Goal: Task Accomplishment & Management: Manage account settings

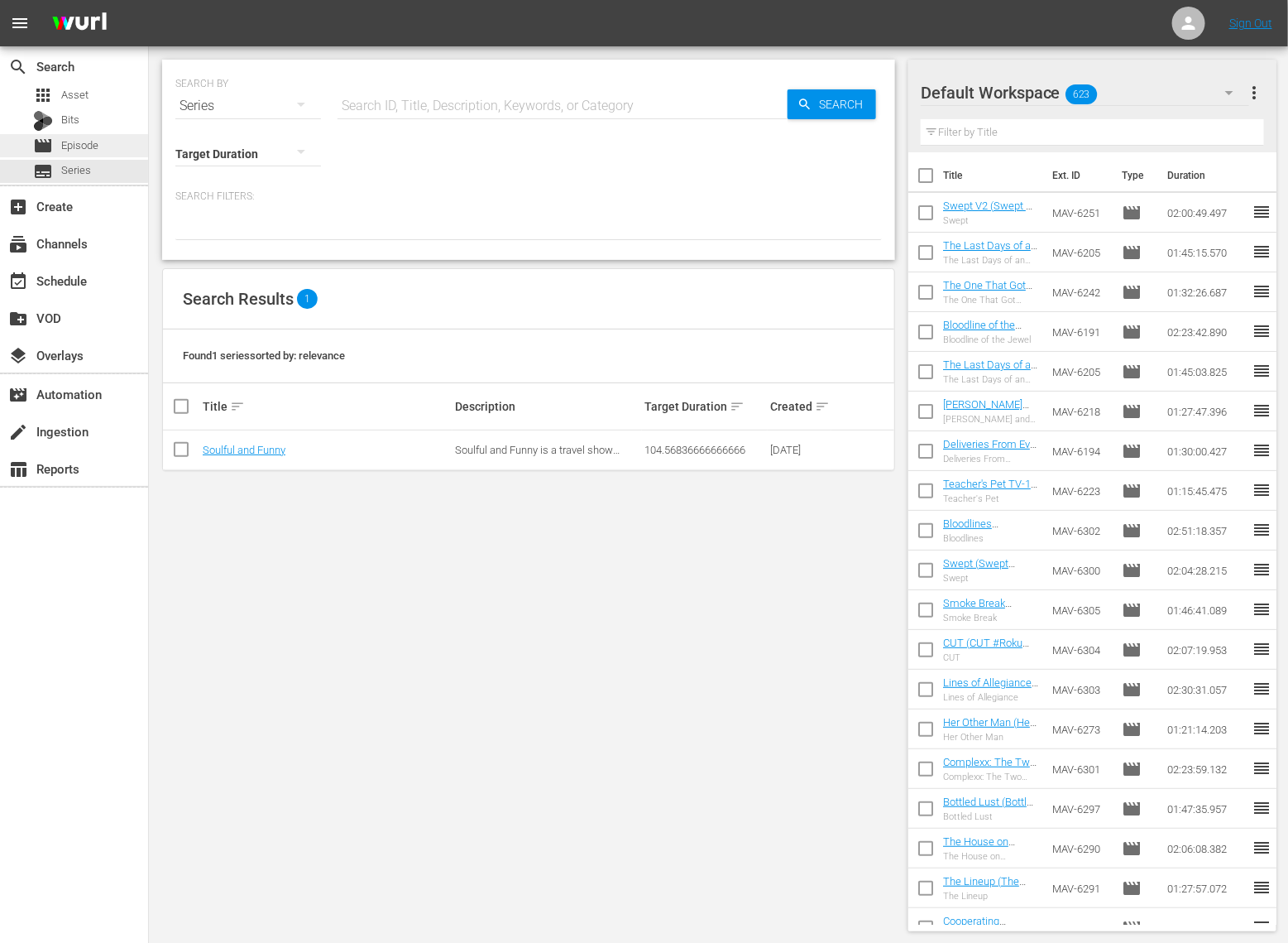
click at [77, 156] on div "movie Episode" at bounding box center [66, 145] width 66 height 23
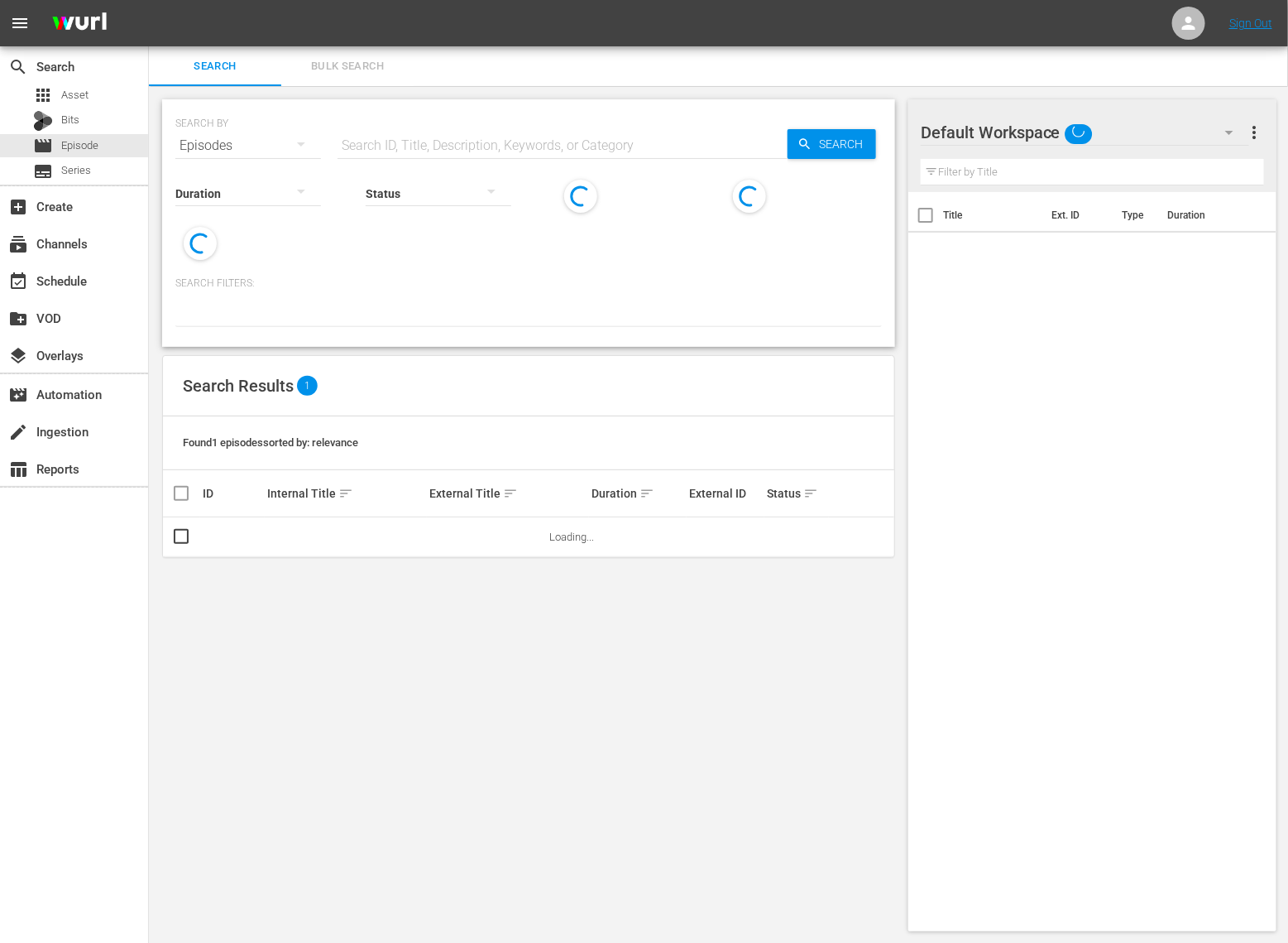
click at [438, 140] on input "text" at bounding box center [563, 145] width 450 height 40
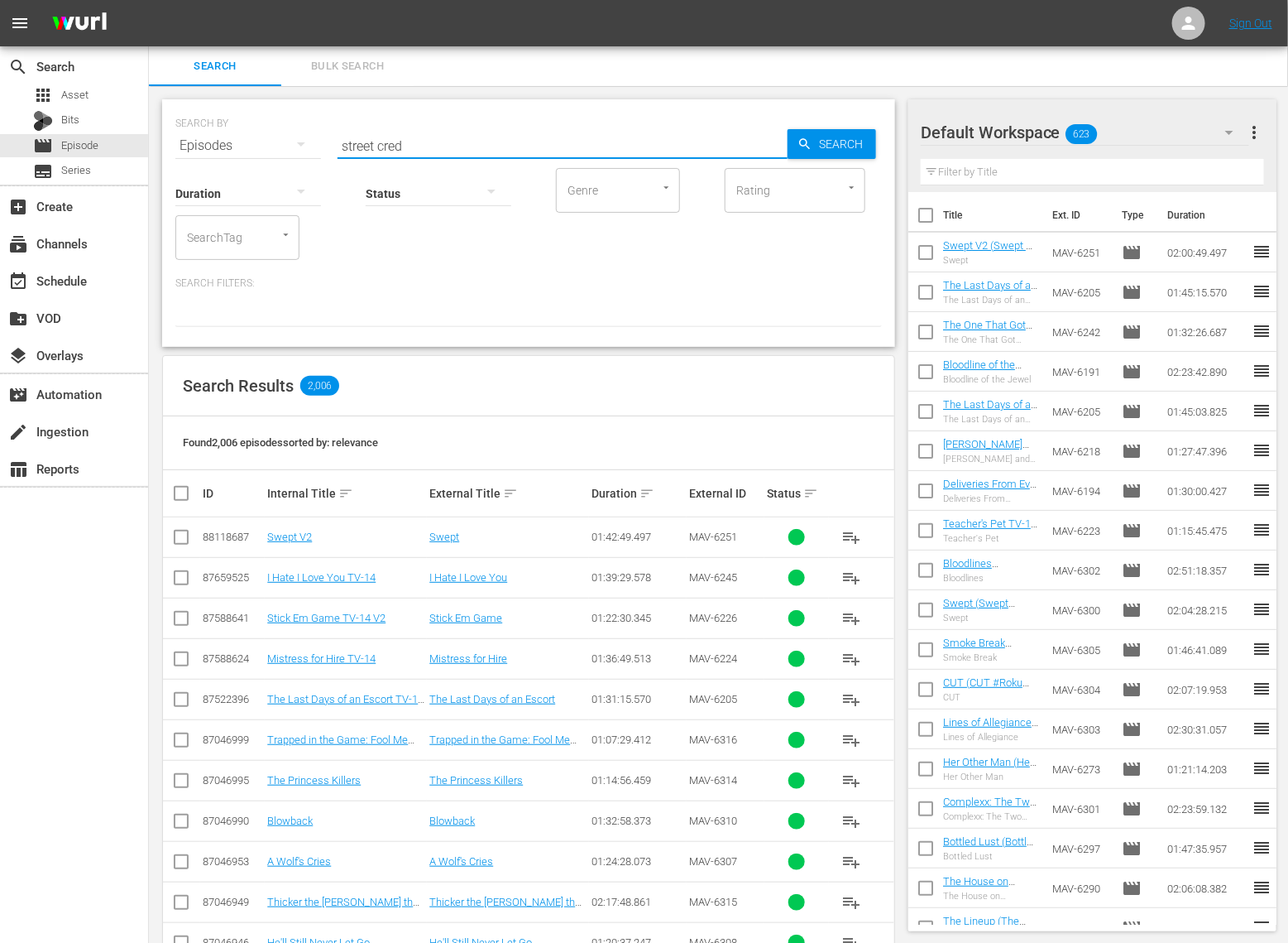
type input "street cred"
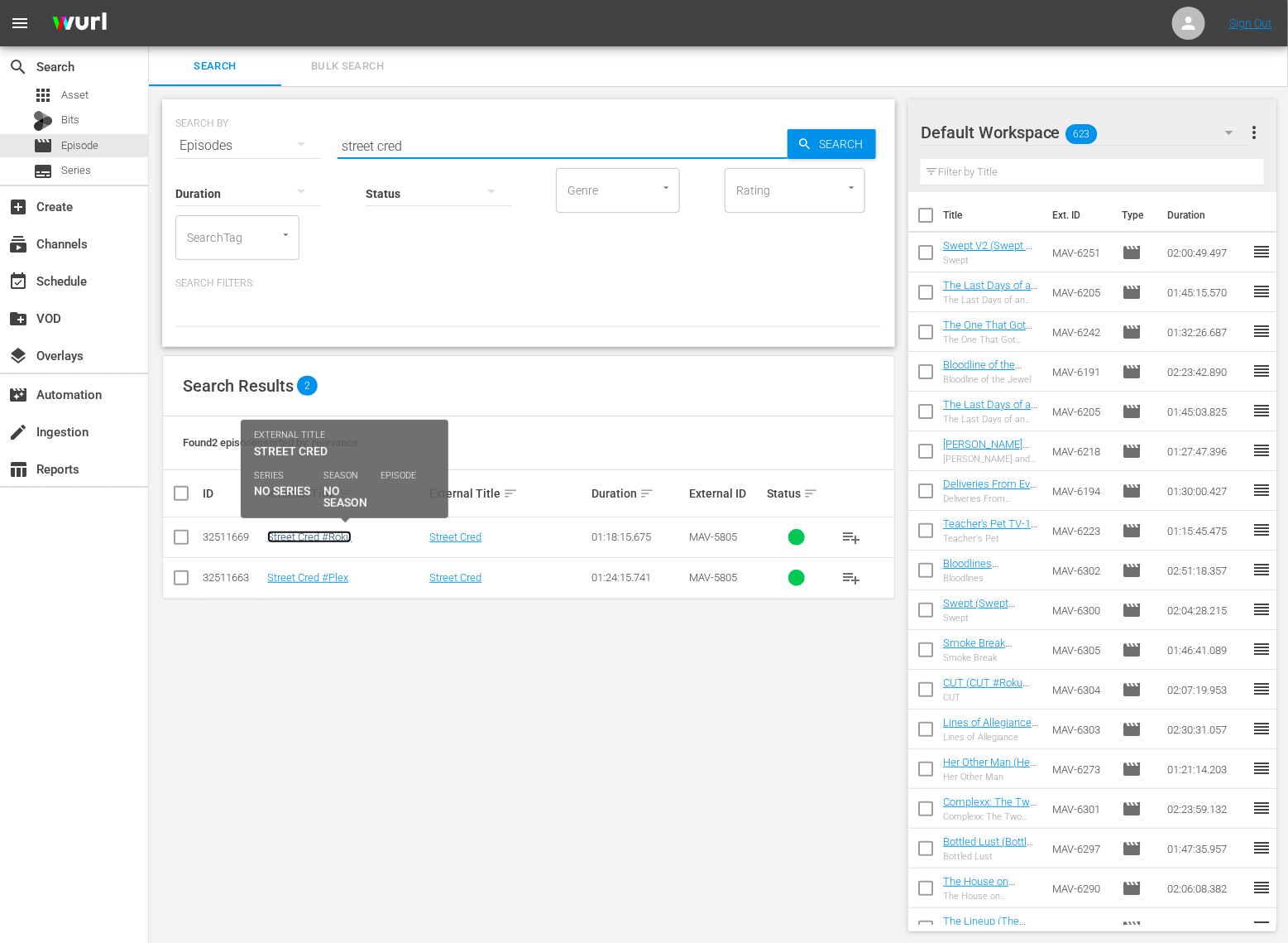
click at [296, 535] on link "Street Cred #Roku" at bounding box center [309, 536] width 84 height 12
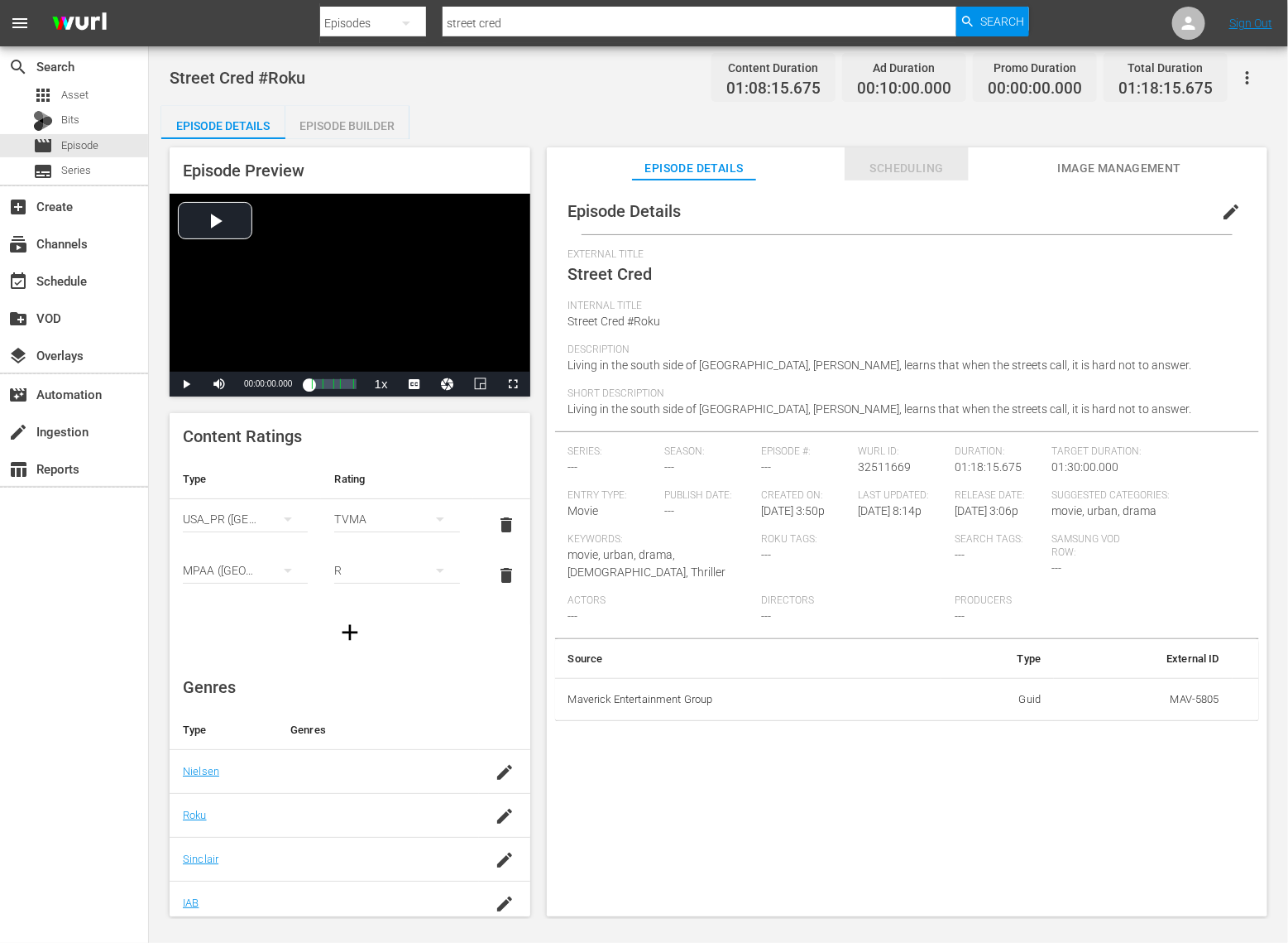
click at [895, 163] on span "Scheduling" at bounding box center [907, 168] width 125 height 20
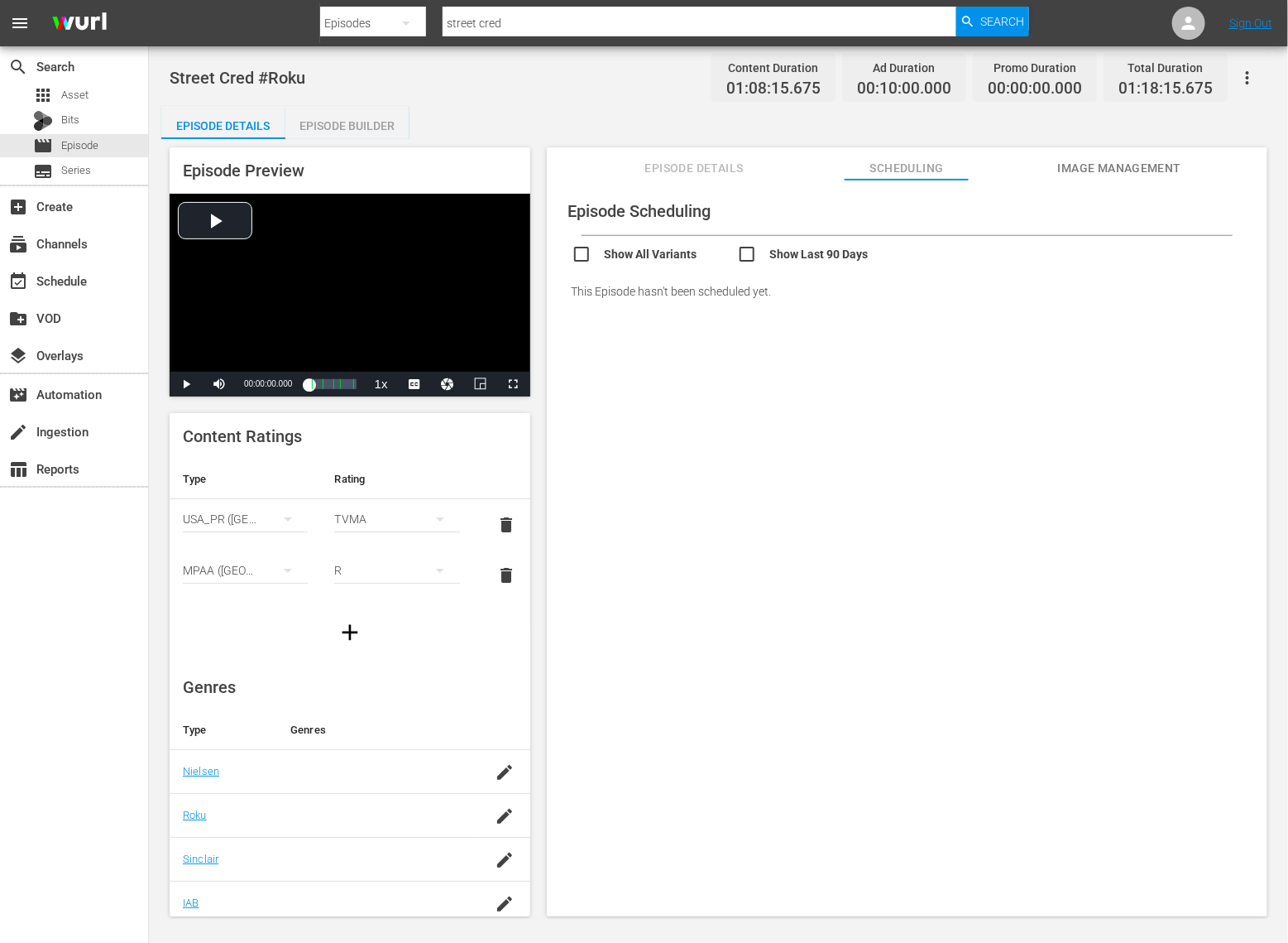
click at [1072, 173] on span "Image Management" at bounding box center [1119, 168] width 125 height 20
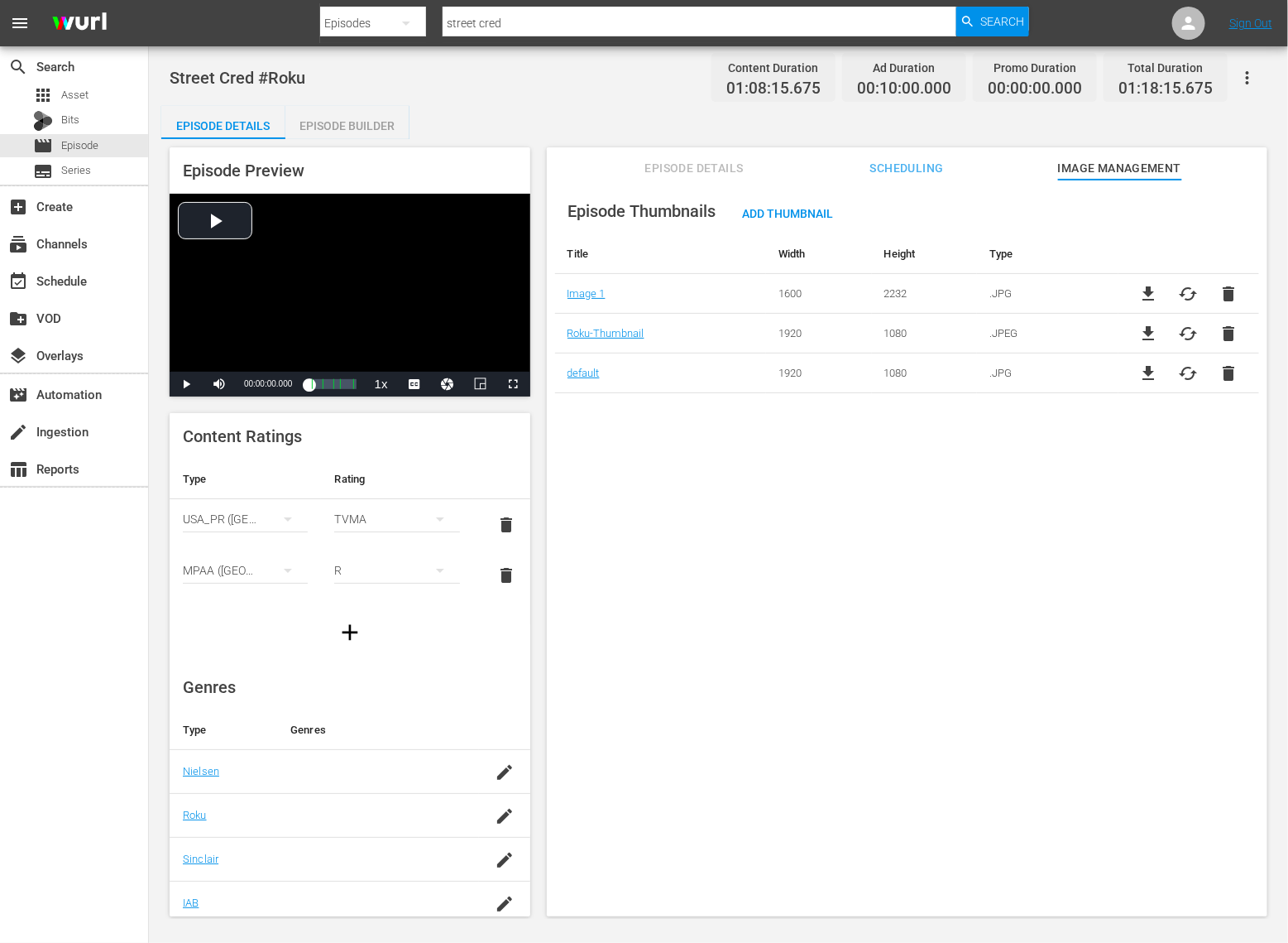
click at [711, 166] on span "Episode Details" at bounding box center [694, 168] width 125 height 20
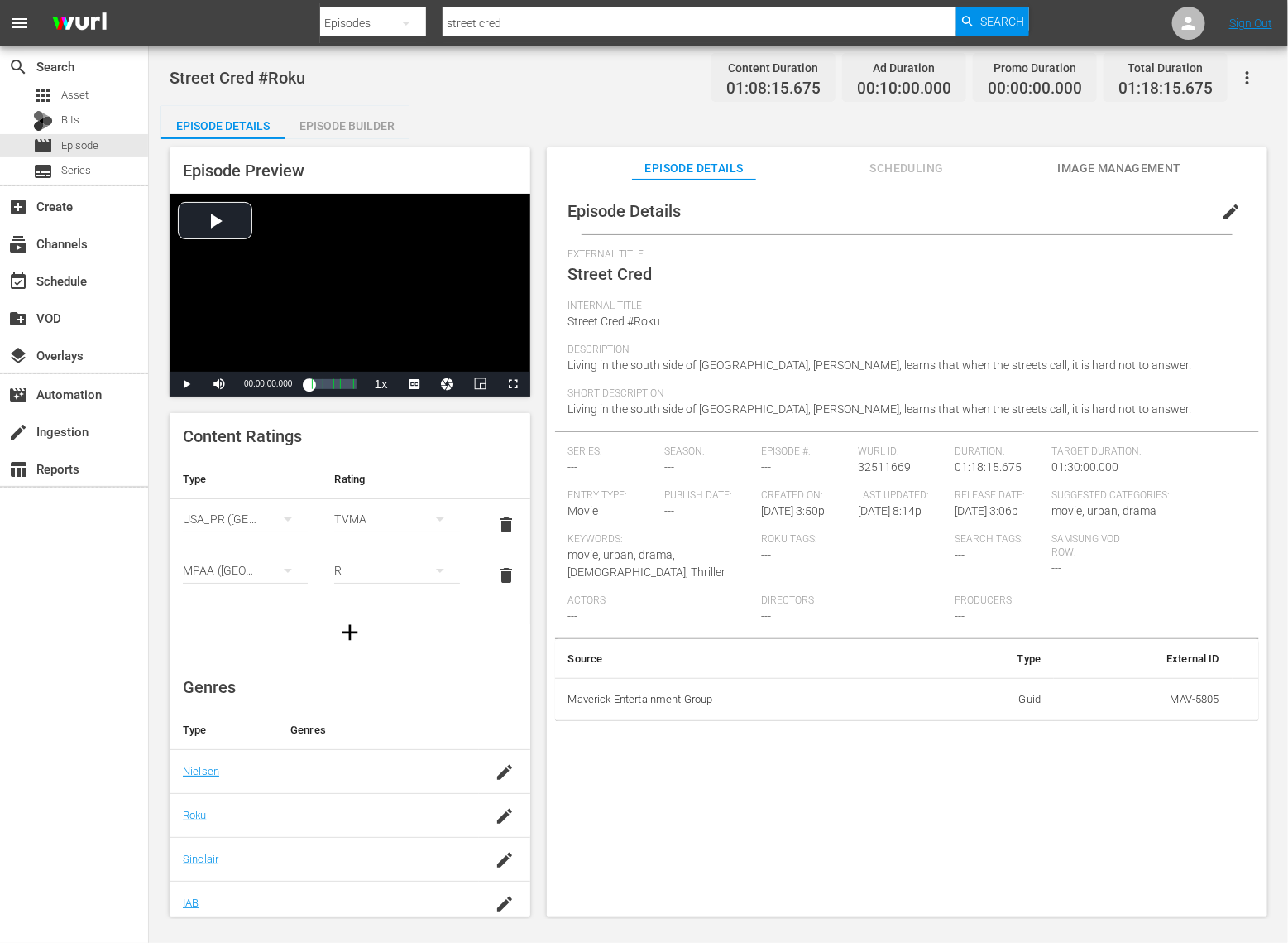
click at [1235, 215] on button "edit" at bounding box center [1231, 211] width 40 height 40
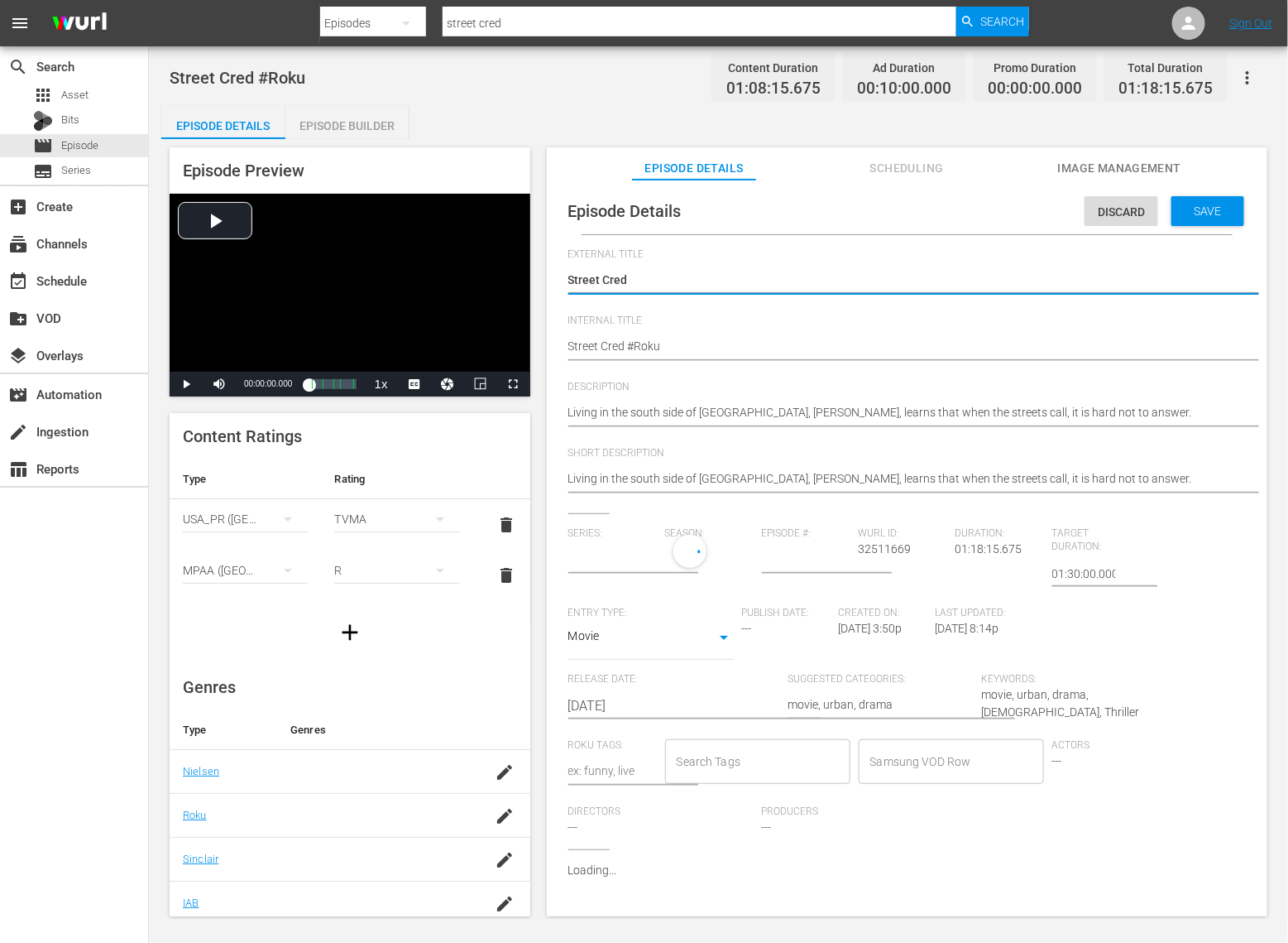
type input "No Series"
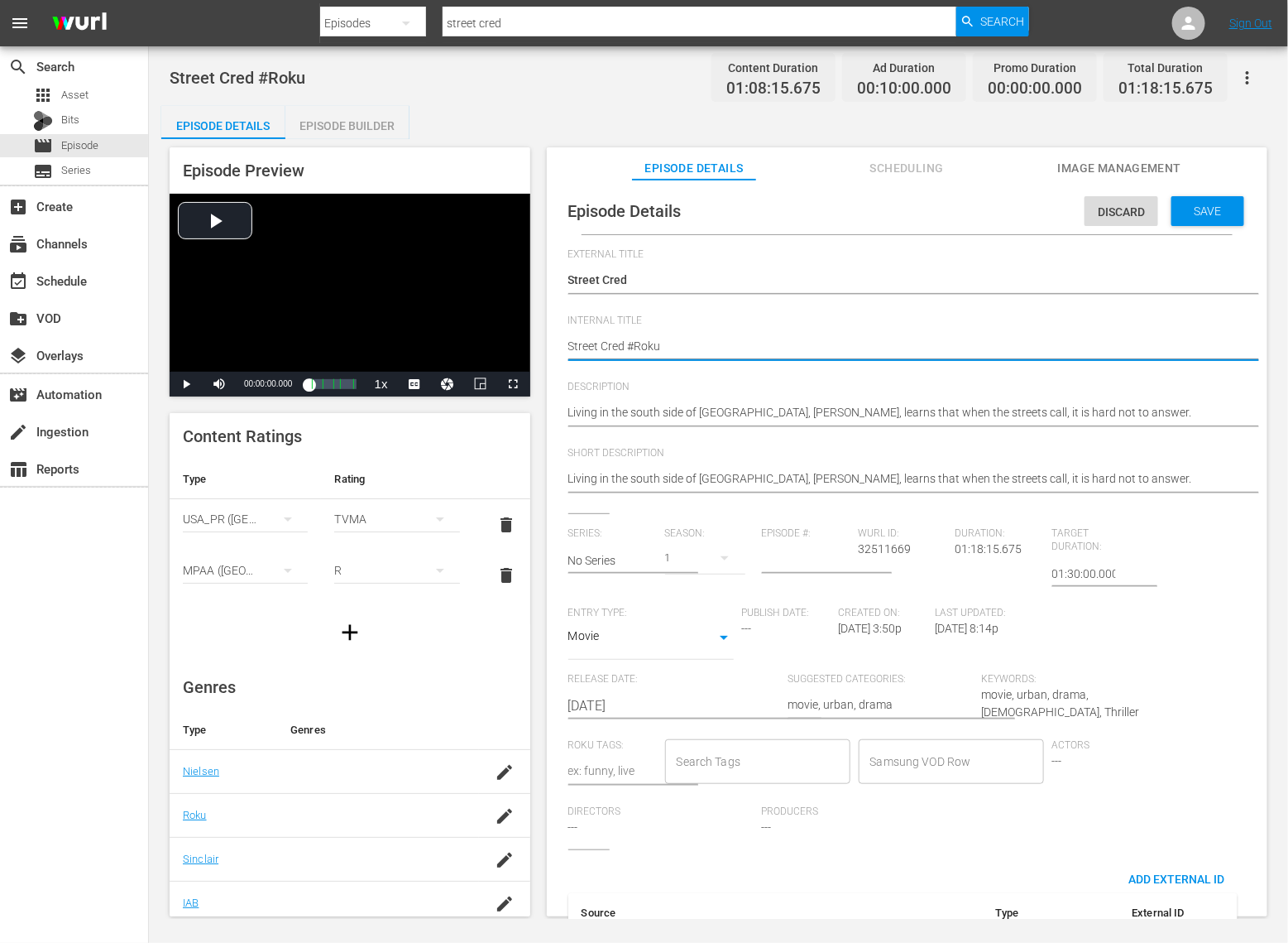
type textarea "*Street Cred #Roku"
type textarea "*EStreet Cred #Roku"
type textarea "*EXStreet Cred #Roku"
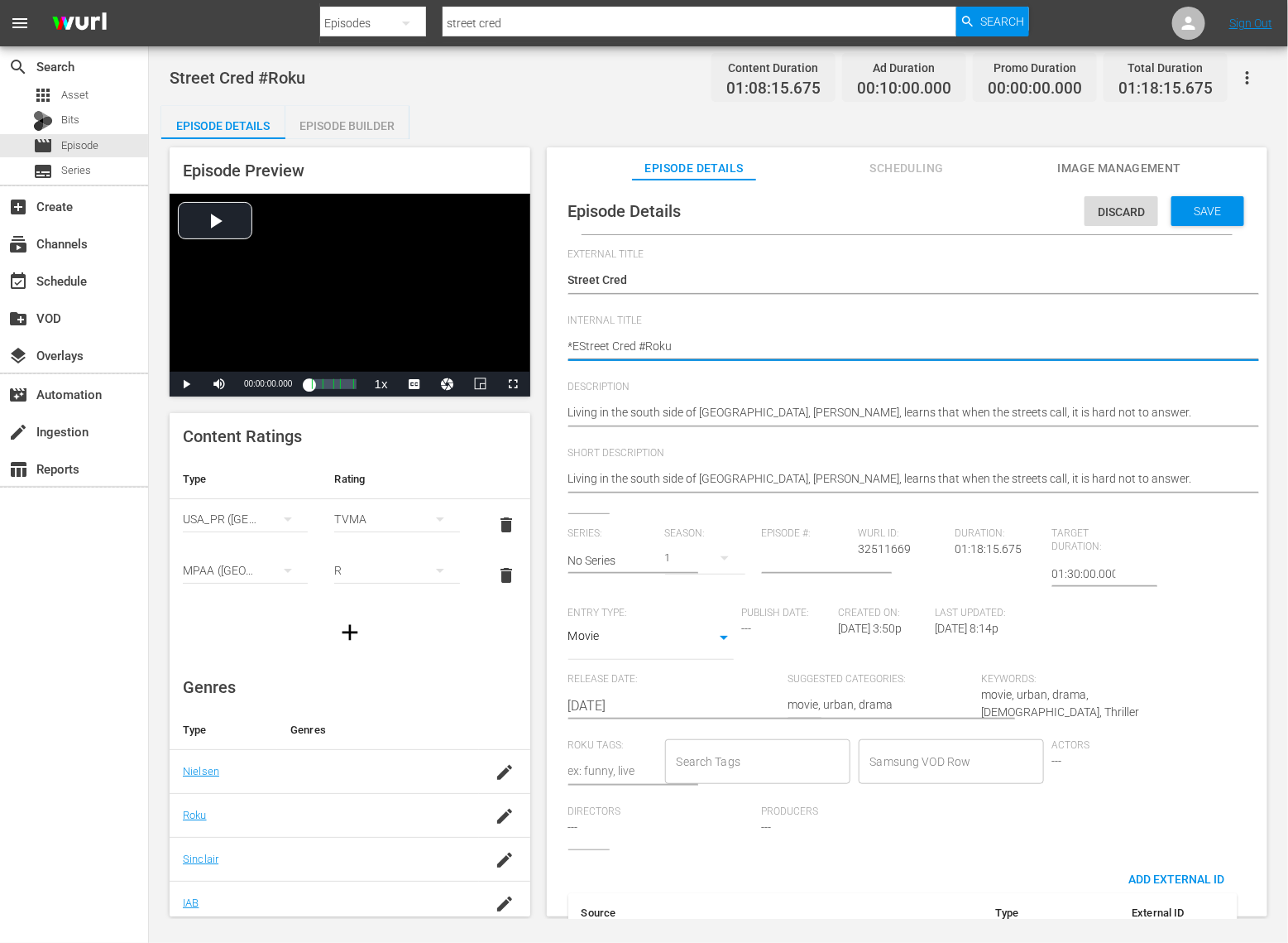
type textarea "*EXStreet Cred #Roku"
type textarea "*EXPStreet Cred #Roku"
type textarea "*EXP*Street Cred #Roku"
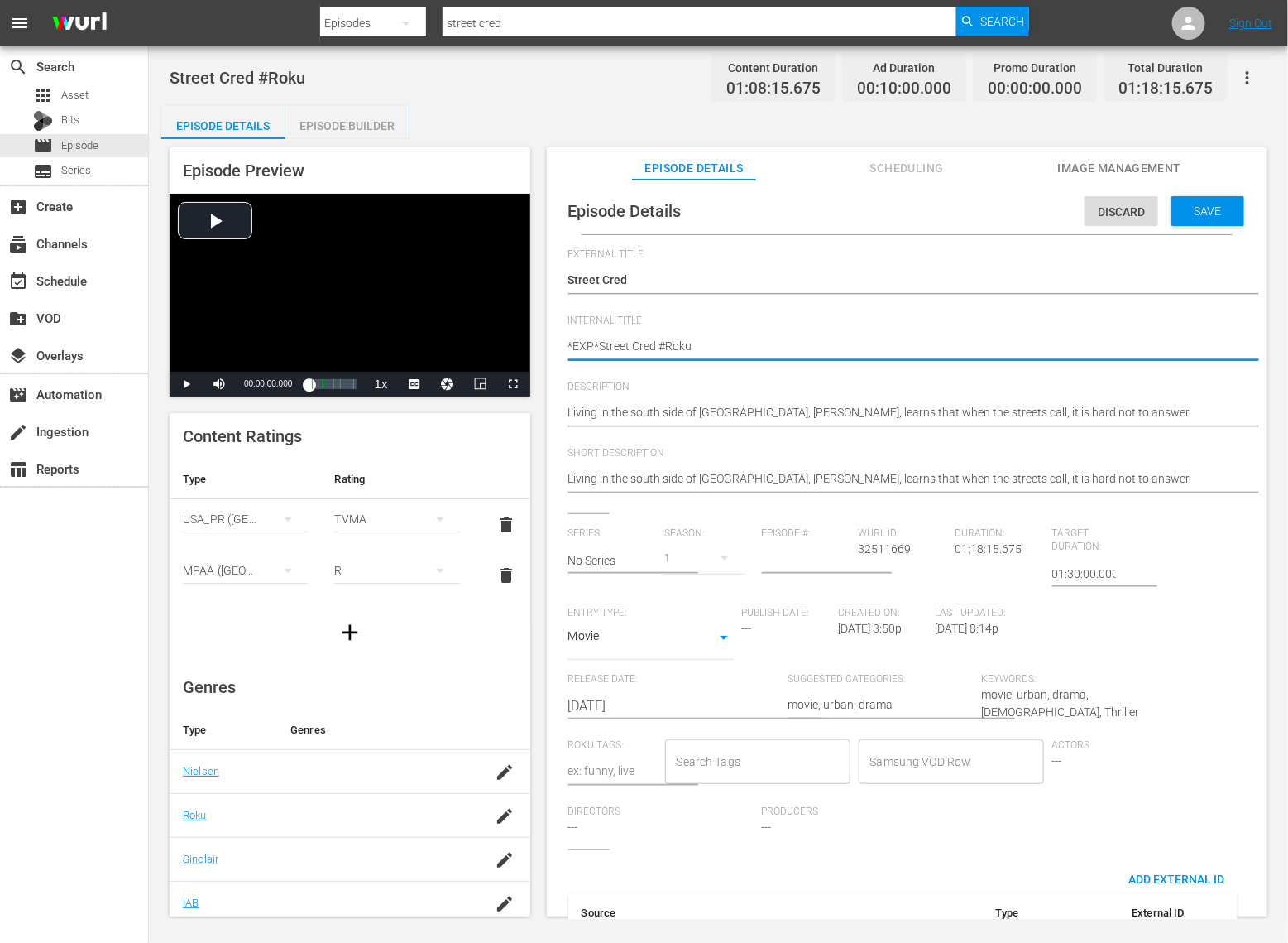
type textarea "*EXP* Street Cred #Roku"
click at [1218, 205] on span "Save" at bounding box center [1209, 211] width 54 height 13
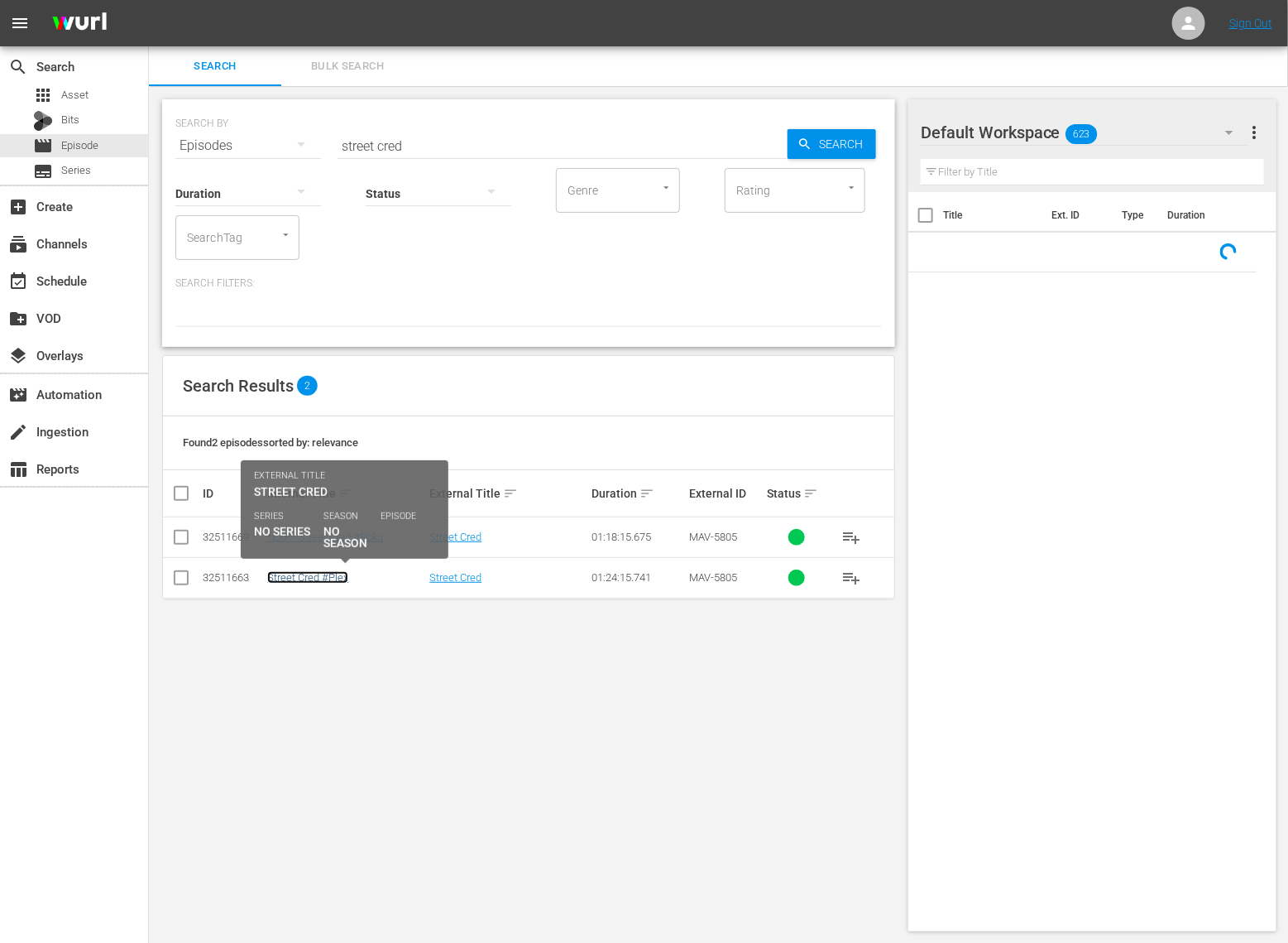
click at [328, 578] on link "Street Cred #Plex" at bounding box center [308, 577] width 81 height 12
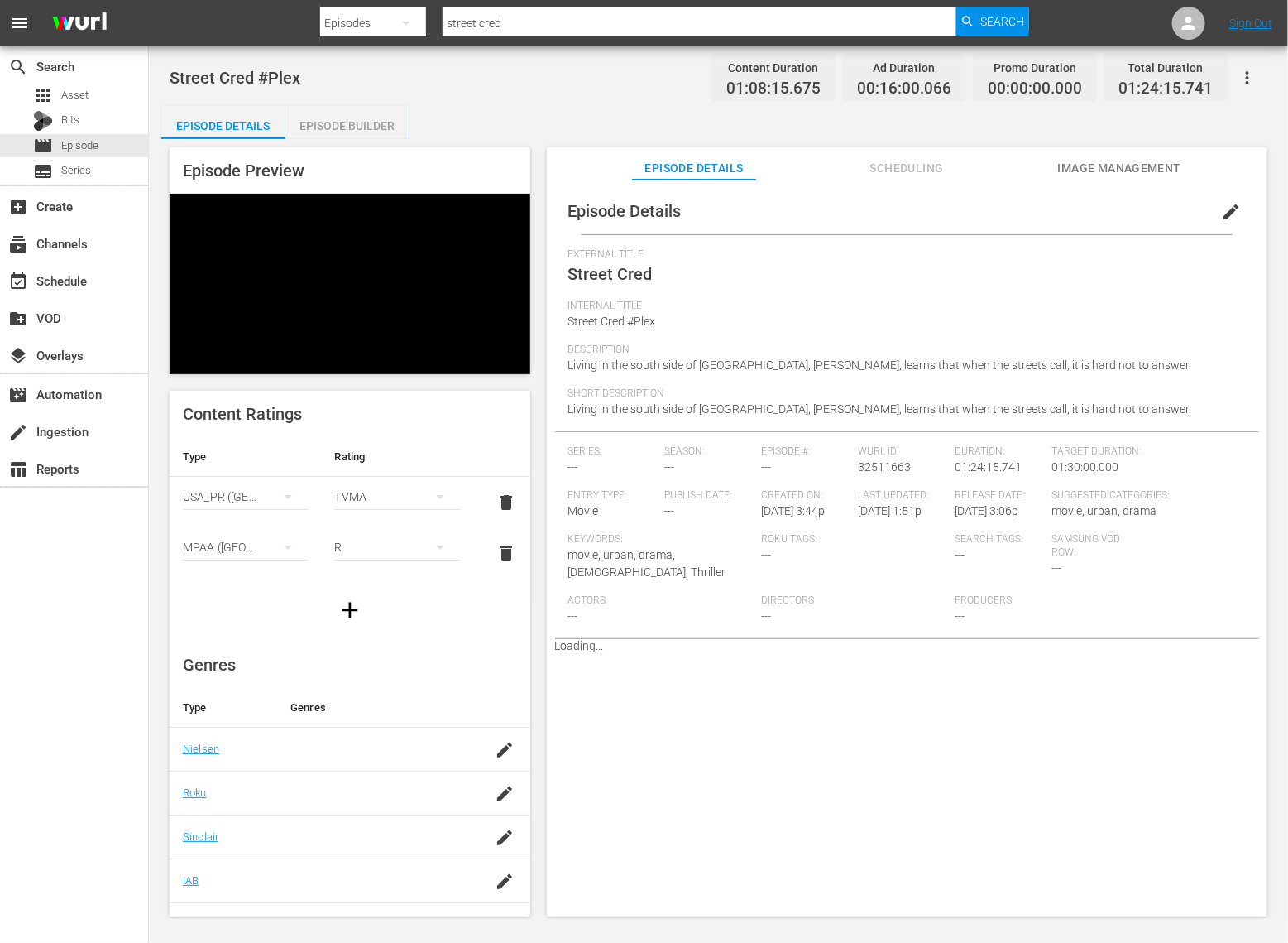
click at [1250, 76] on icon "button" at bounding box center [1248, 78] width 20 height 20
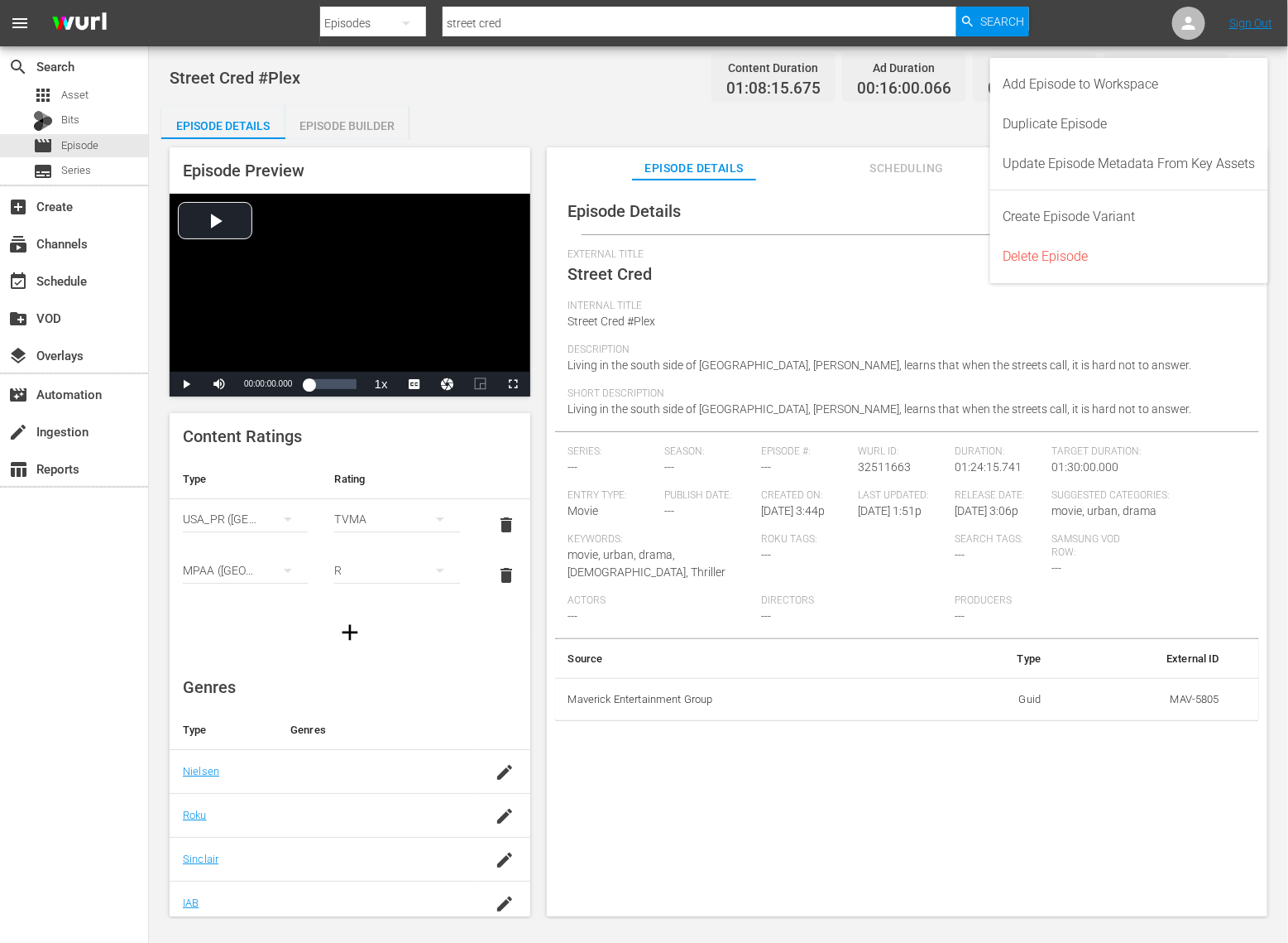
click at [740, 266] on div "External Title Street Cred" at bounding box center [907, 274] width 678 height 52
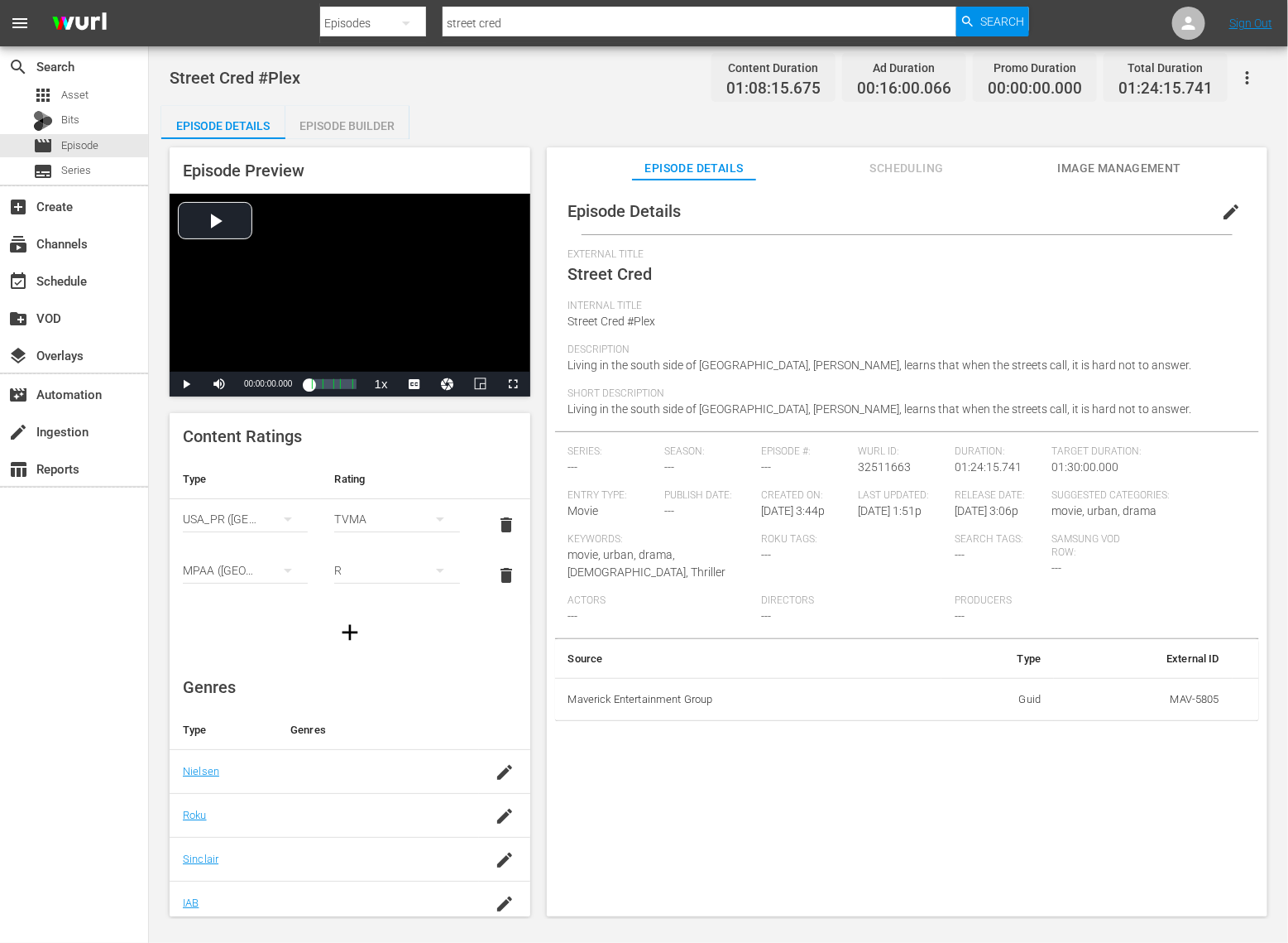
click at [1222, 216] on span "edit" at bounding box center [1232, 212] width 20 height 20
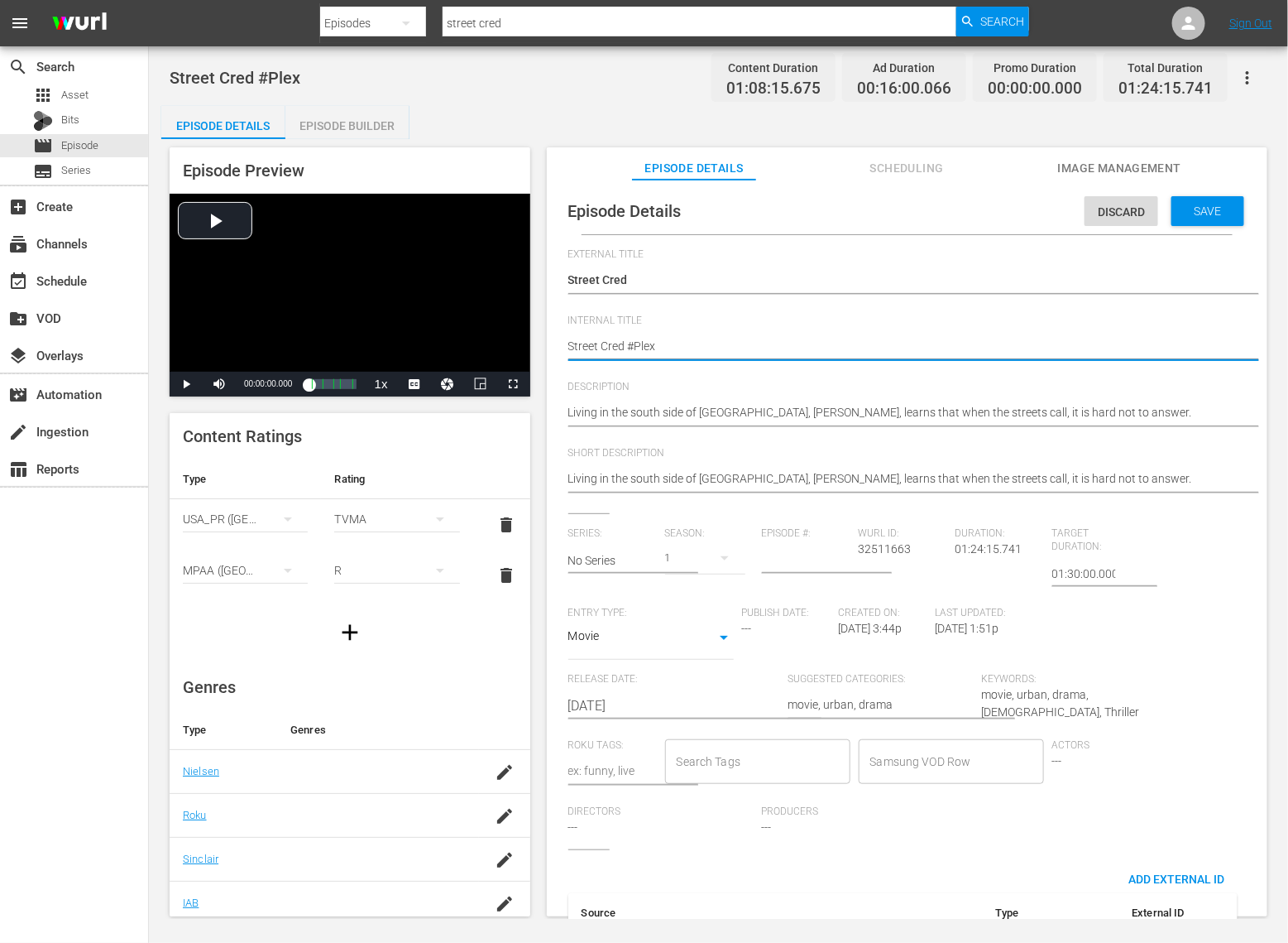
type textarea "*Street Cred #Plex"
type textarea "*EStreet Cred #Plex"
type textarea "*EXStreet Cred #Plex"
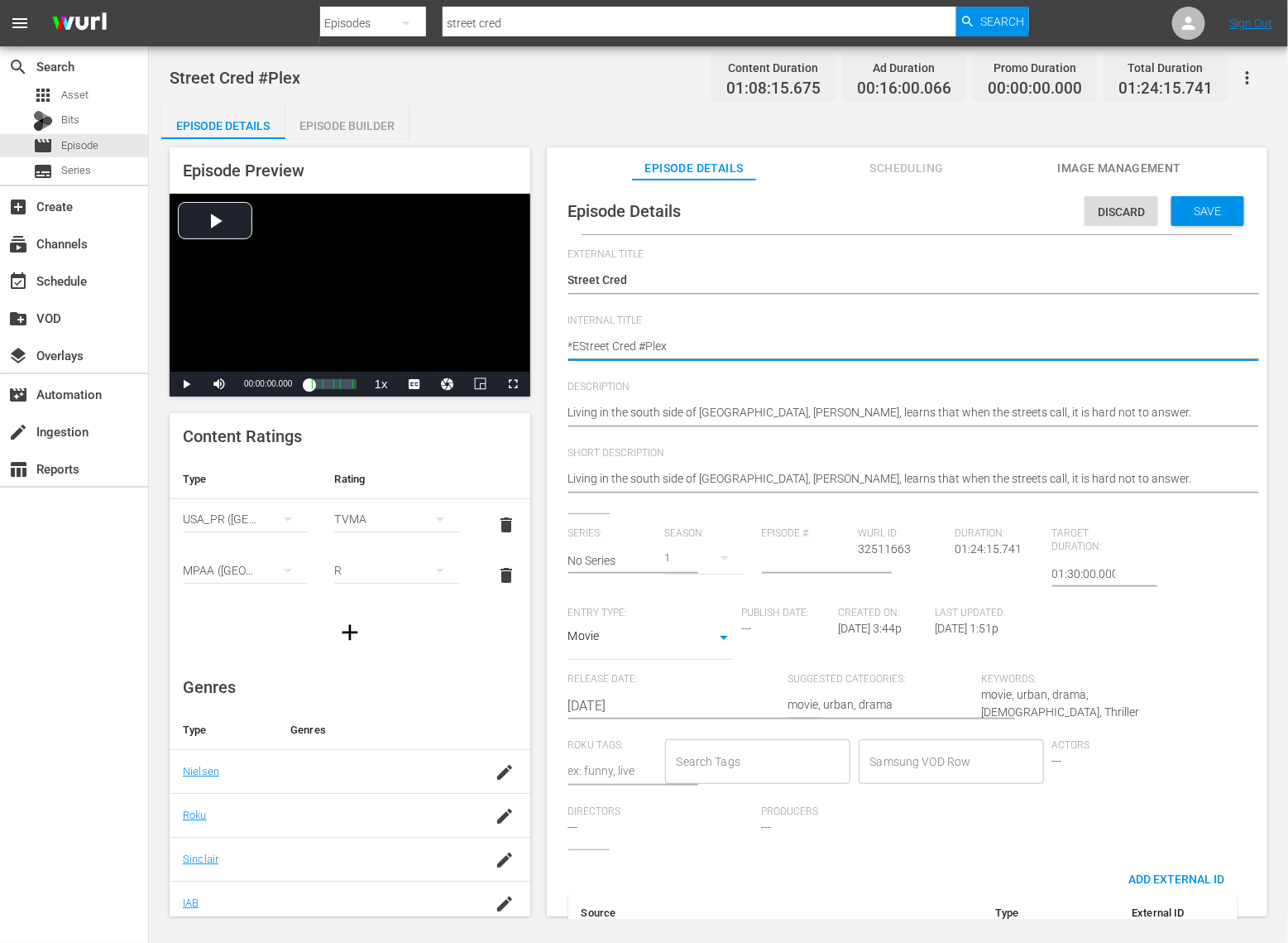
type textarea "*EXStreet Cred #Plex"
type textarea "*EXPStreet Cred #Plex"
type textarea "*EXP*Street Cred #Plex"
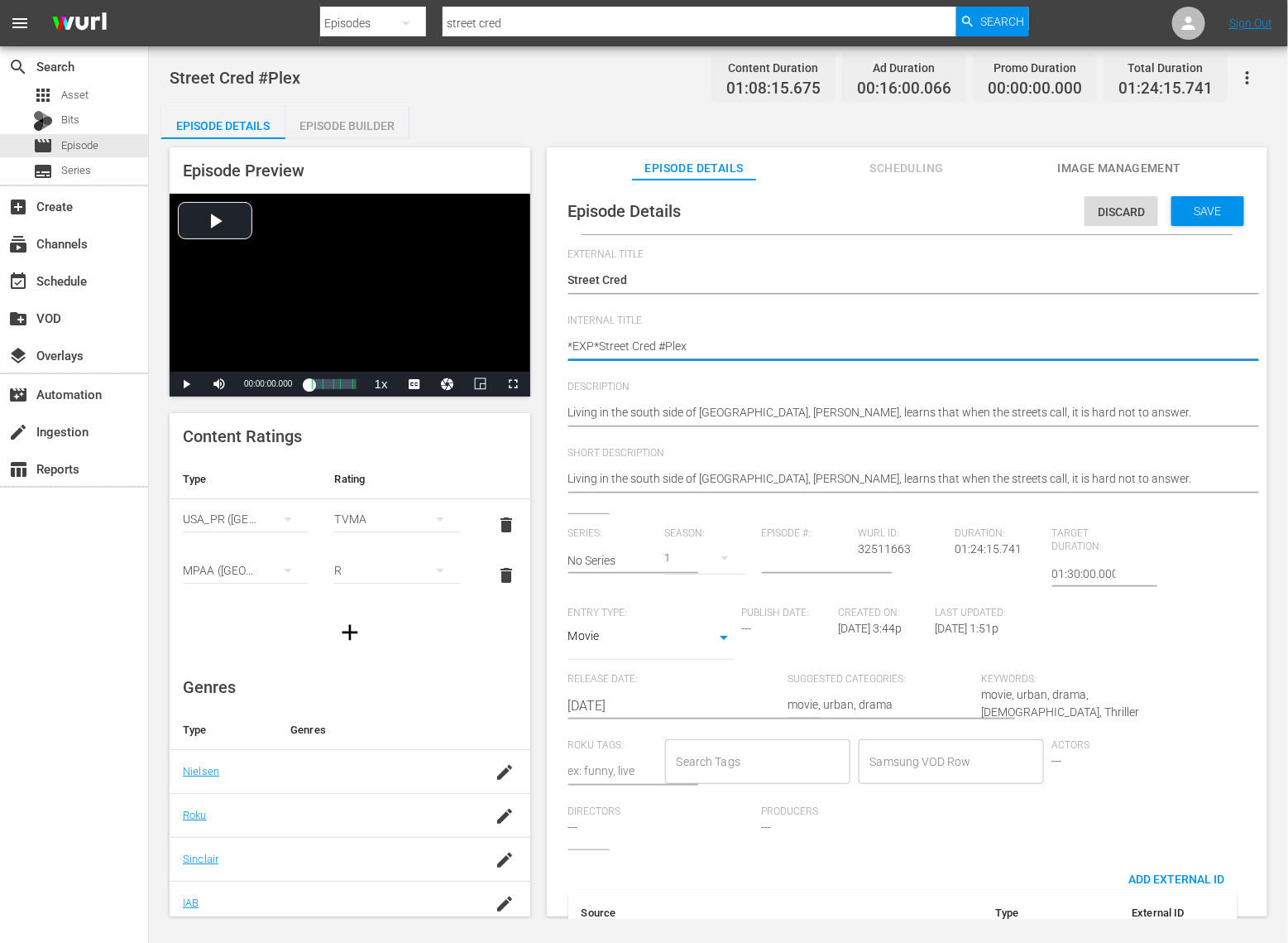
type textarea "*EXP* Street Cred #Plex"
click at [1221, 206] on span "Save" at bounding box center [1209, 211] width 54 height 13
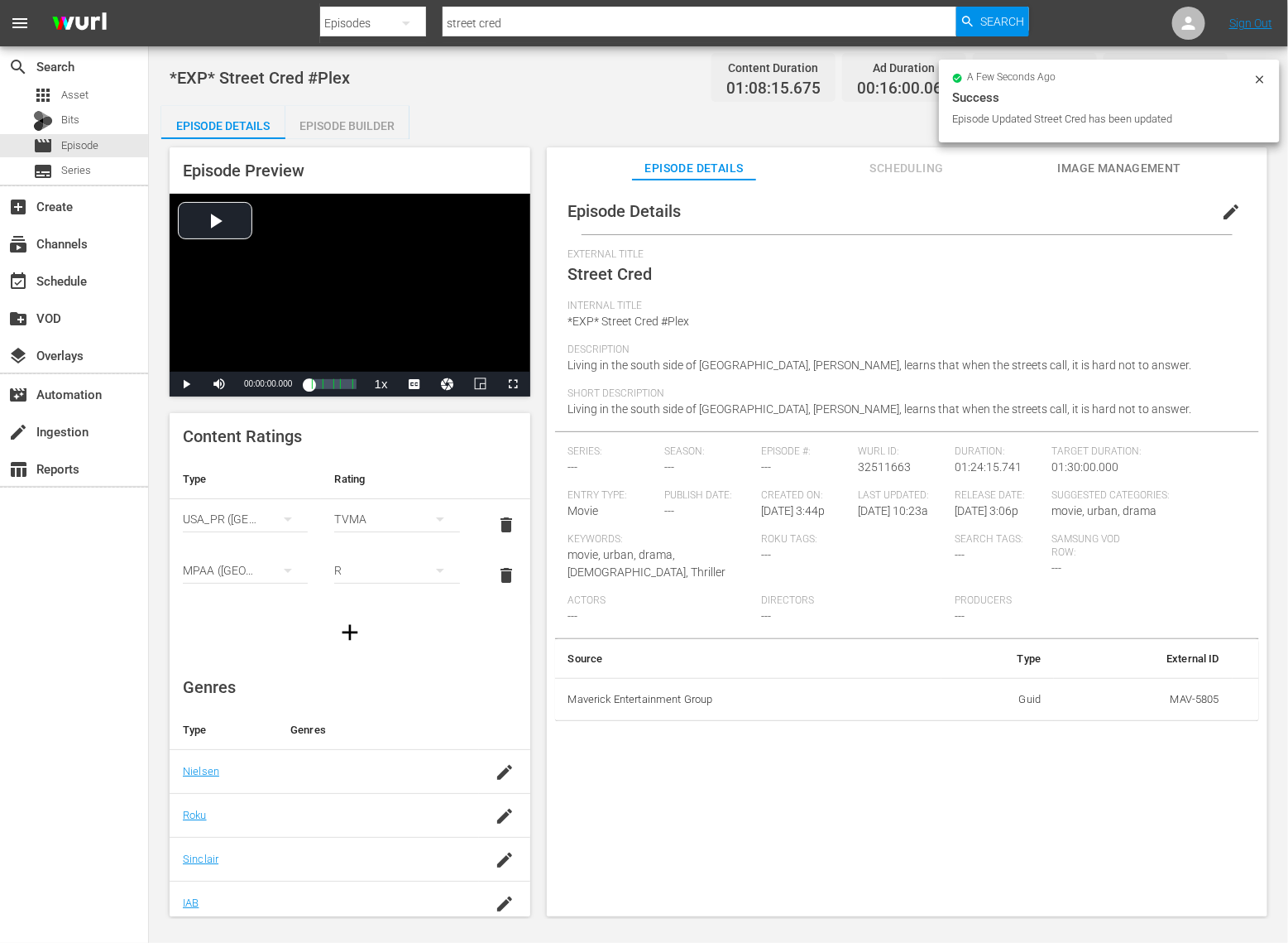
click at [925, 169] on span "Scheduling" at bounding box center [907, 168] width 125 height 20
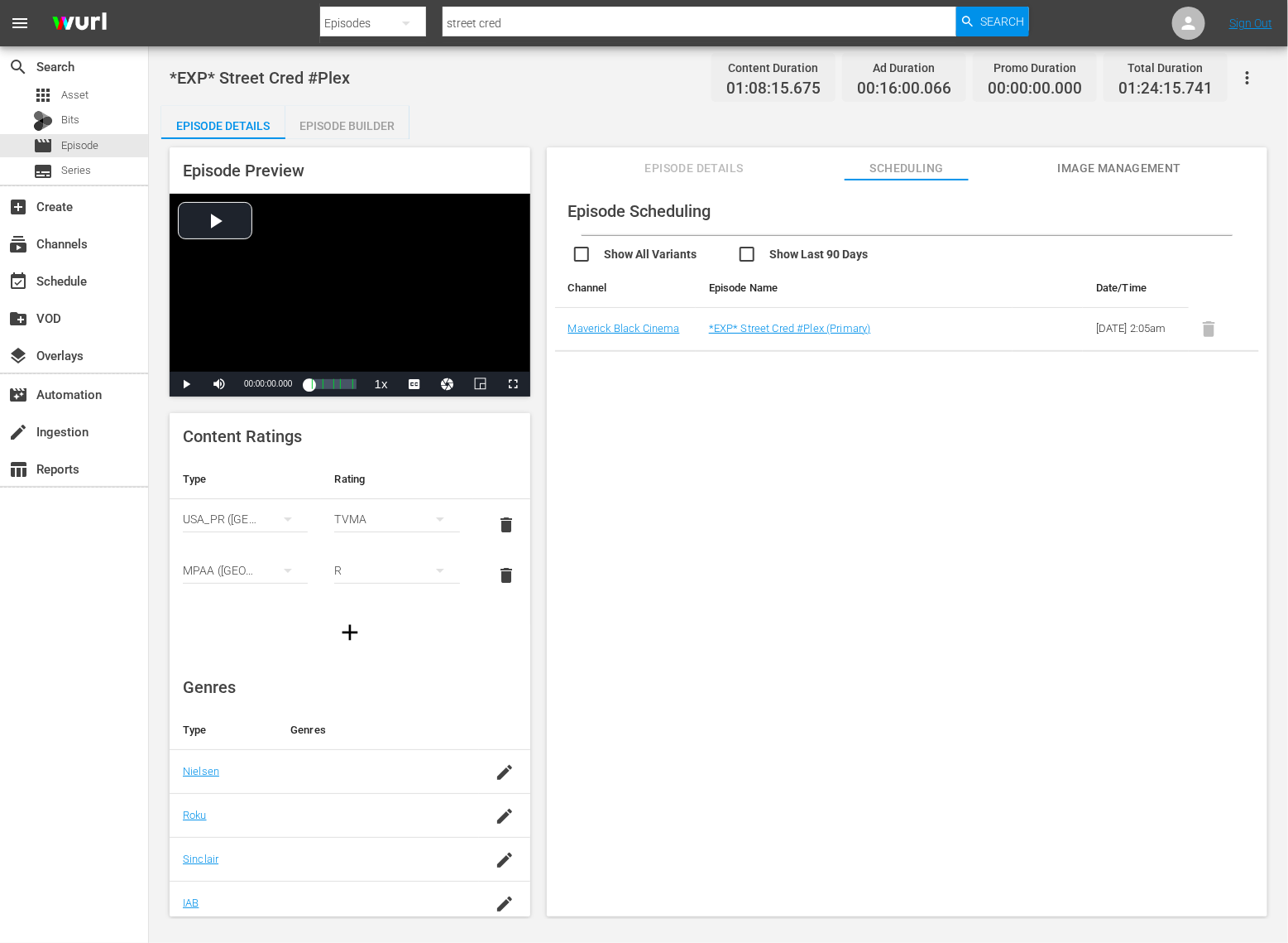
click at [342, 131] on div "Episode Builder" at bounding box center [347, 125] width 125 height 40
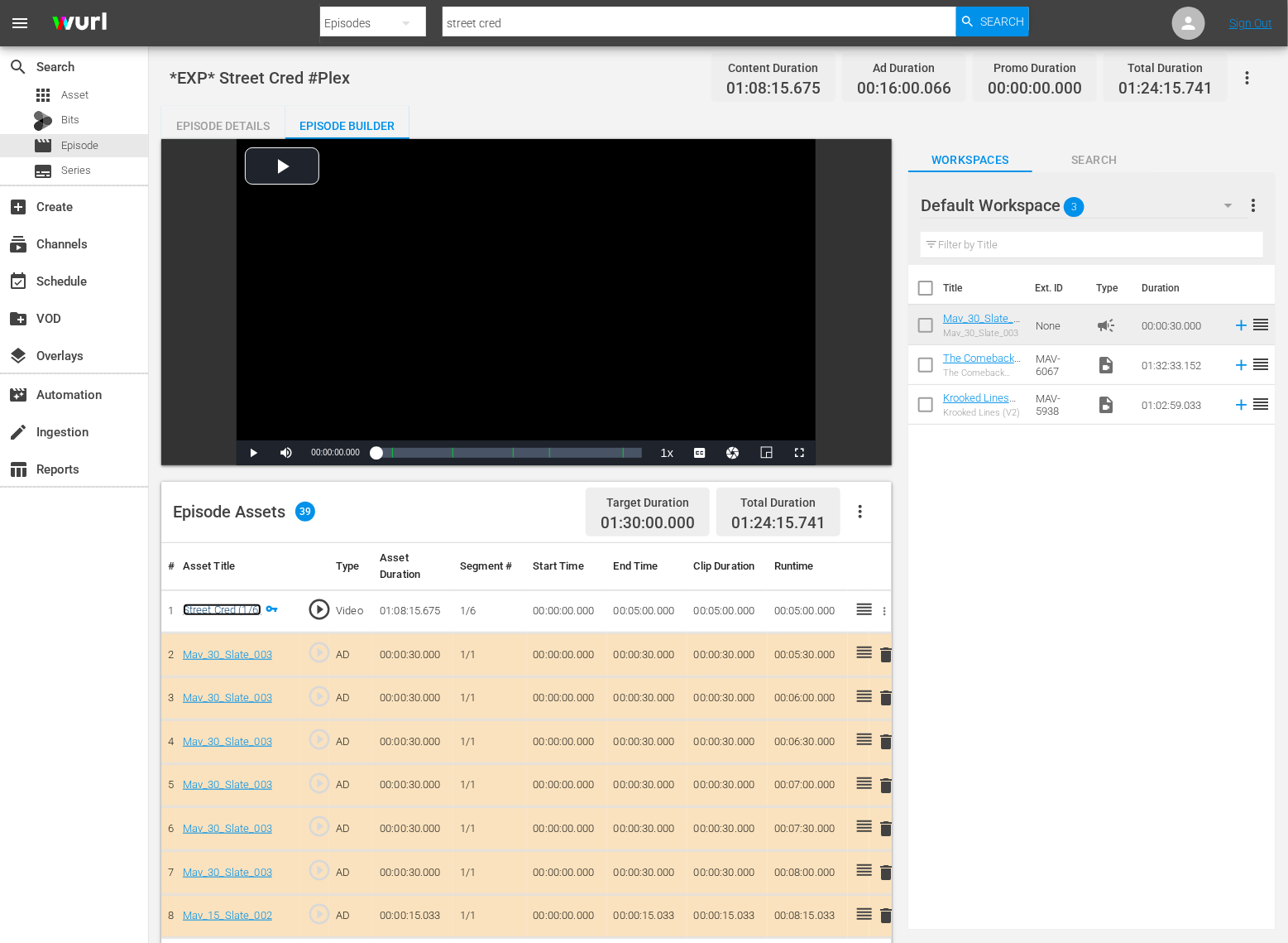
click at [225, 611] on link "Street Cred (1/6)" at bounding box center [221, 609] width 78 height 12
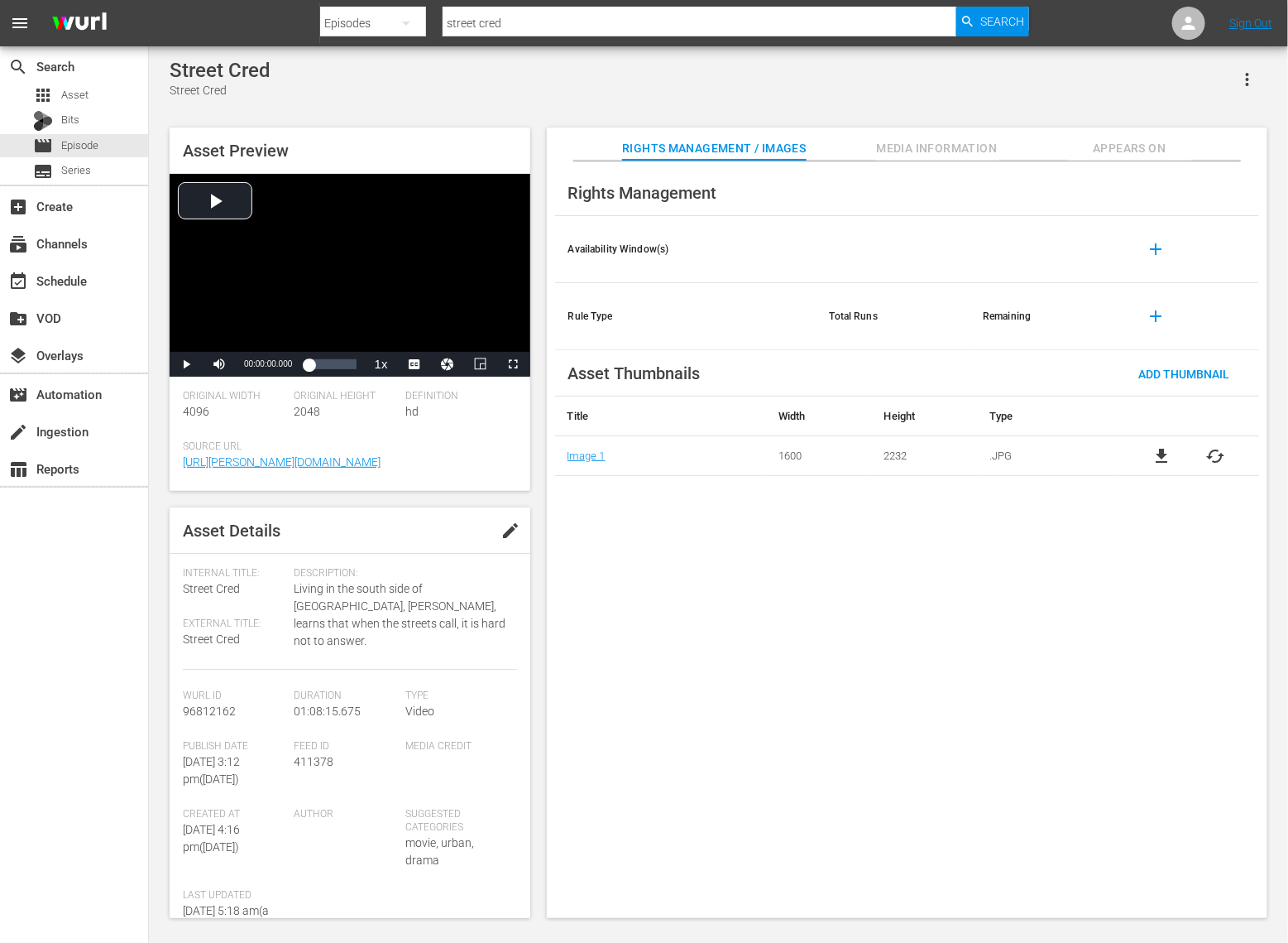
click at [1147, 254] on span "add" at bounding box center [1157, 249] width 20 height 20
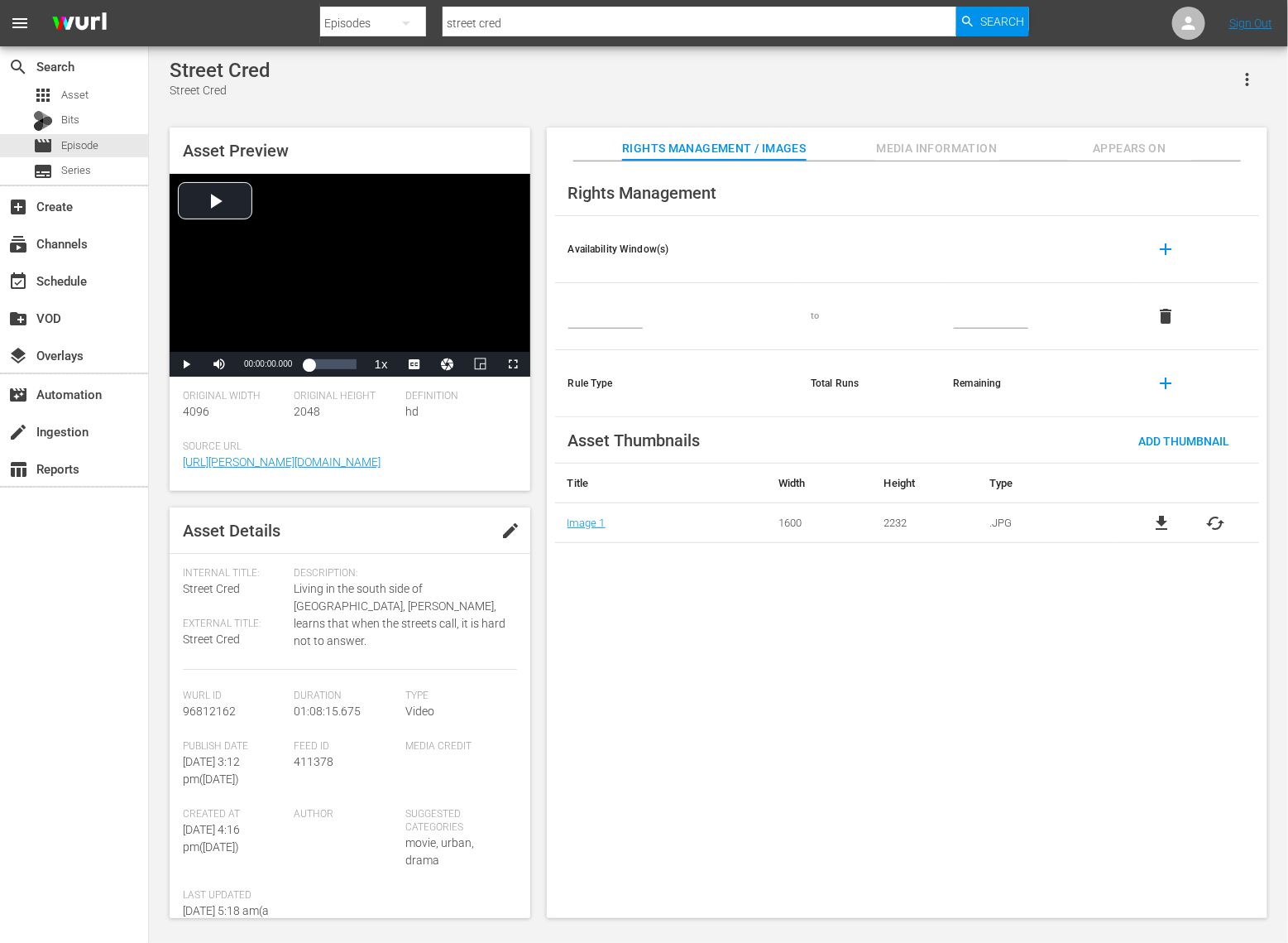
click at [980, 334] on td at bounding box center [1037, 316] width 193 height 67
click at [982, 317] on input "text" at bounding box center [991, 316] width 75 height 25
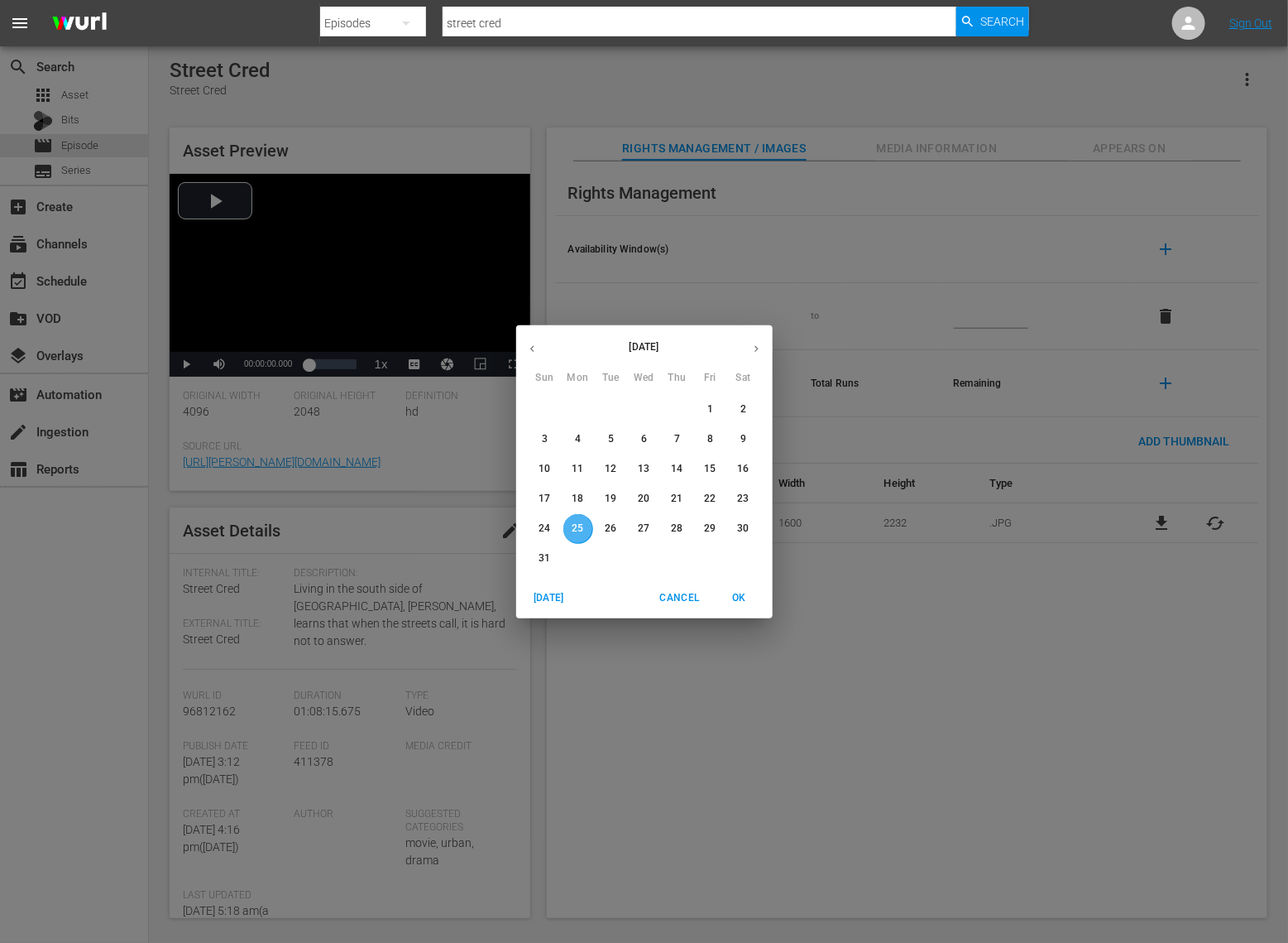
click at [566, 526] on span "25" at bounding box center [578, 528] width 30 height 14
type input "[DATE]"
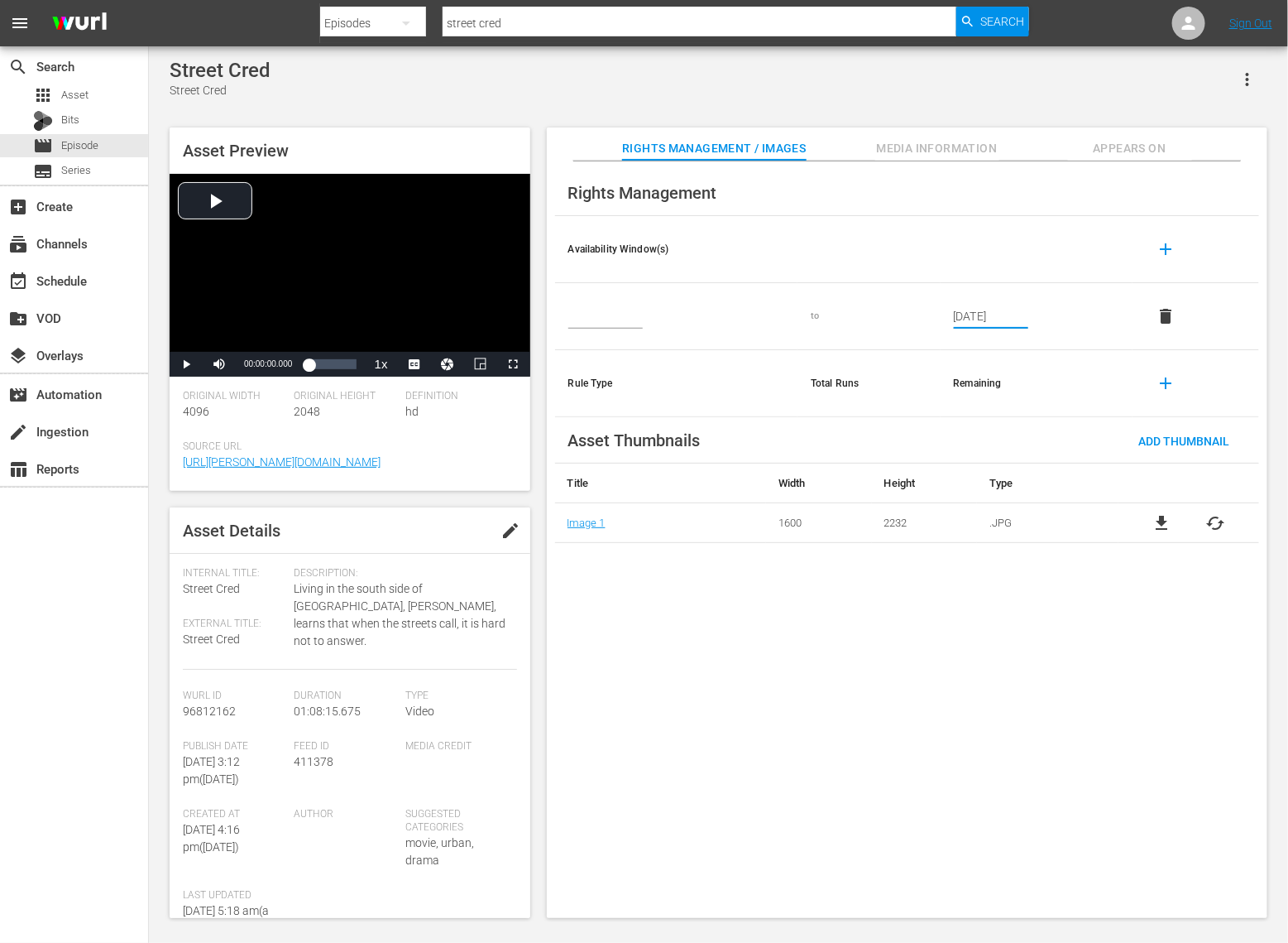
click at [619, 316] on input "text" at bounding box center [605, 316] width 75 height 25
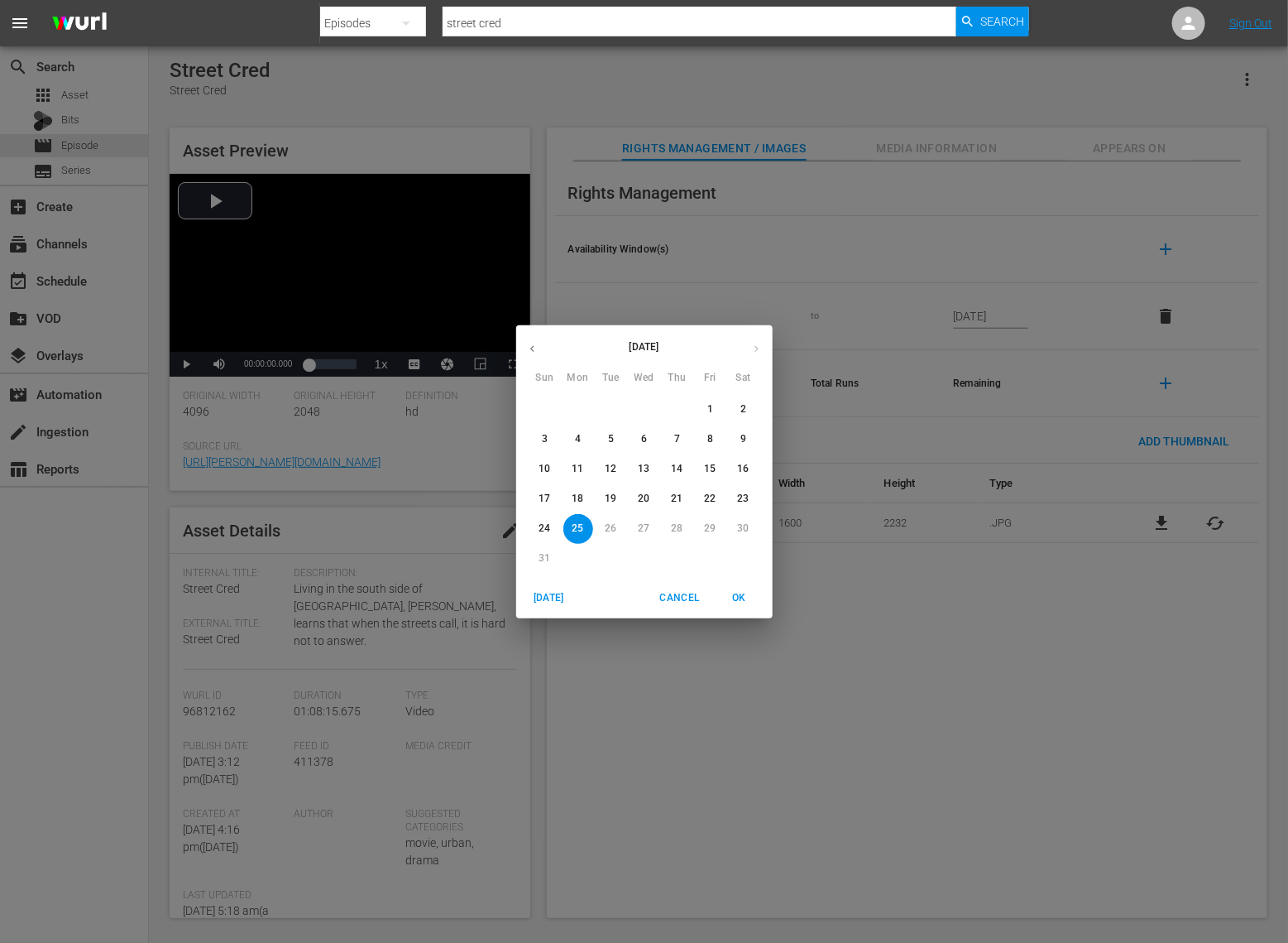
click at [550, 522] on p "24" at bounding box center [544, 528] width 12 height 14
type input "[DATE]"
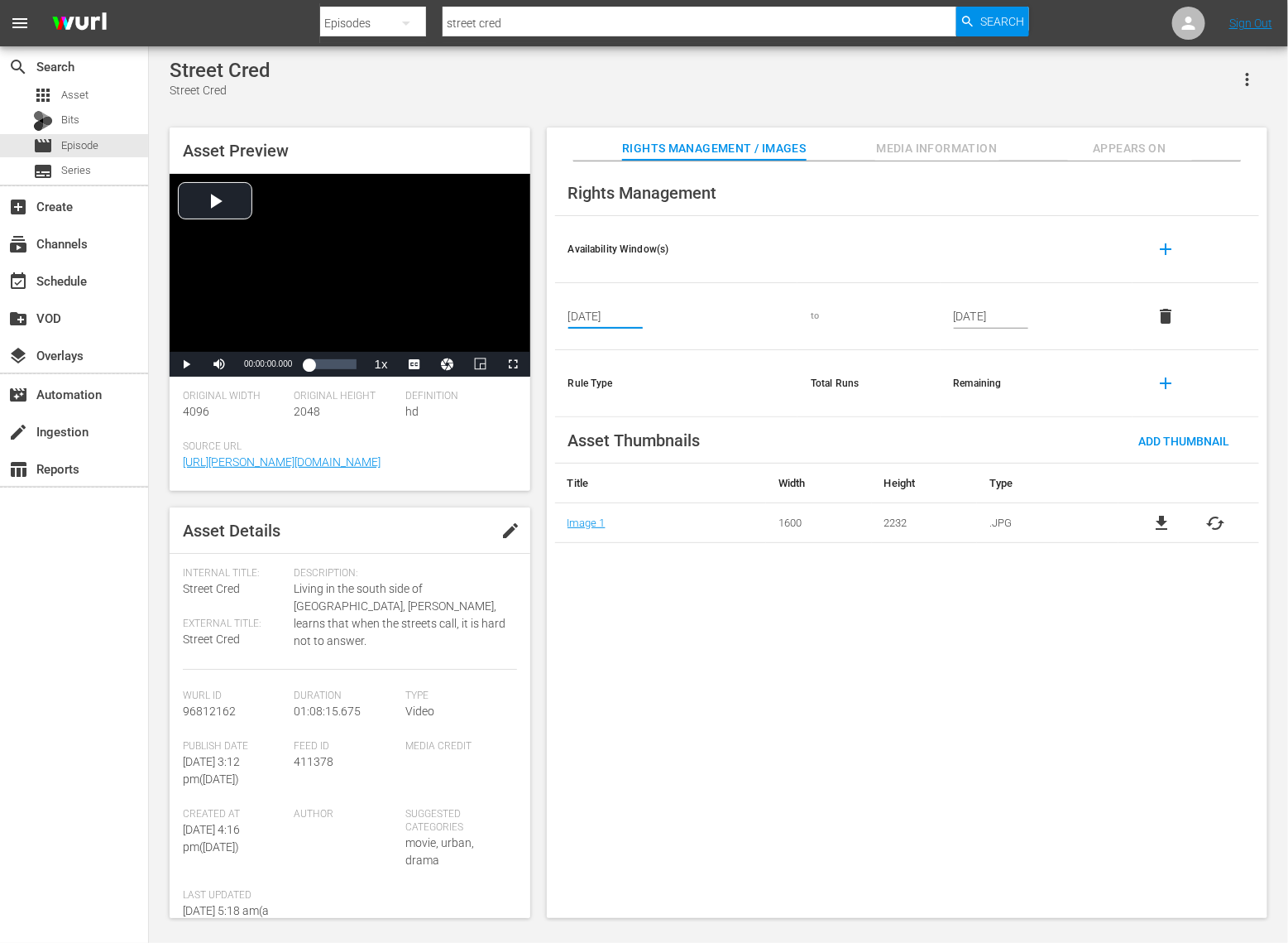
click at [449, 53] on div "Street [GEOGRAPHIC_DATA] Cred Asset Preview Video Player is loading. Play Video…" at bounding box center [718, 483] width 1139 height 876
click at [113, 143] on div "movie Episode" at bounding box center [74, 145] width 149 height 23
